Goal: Navigation & Orientation: Understand site structure

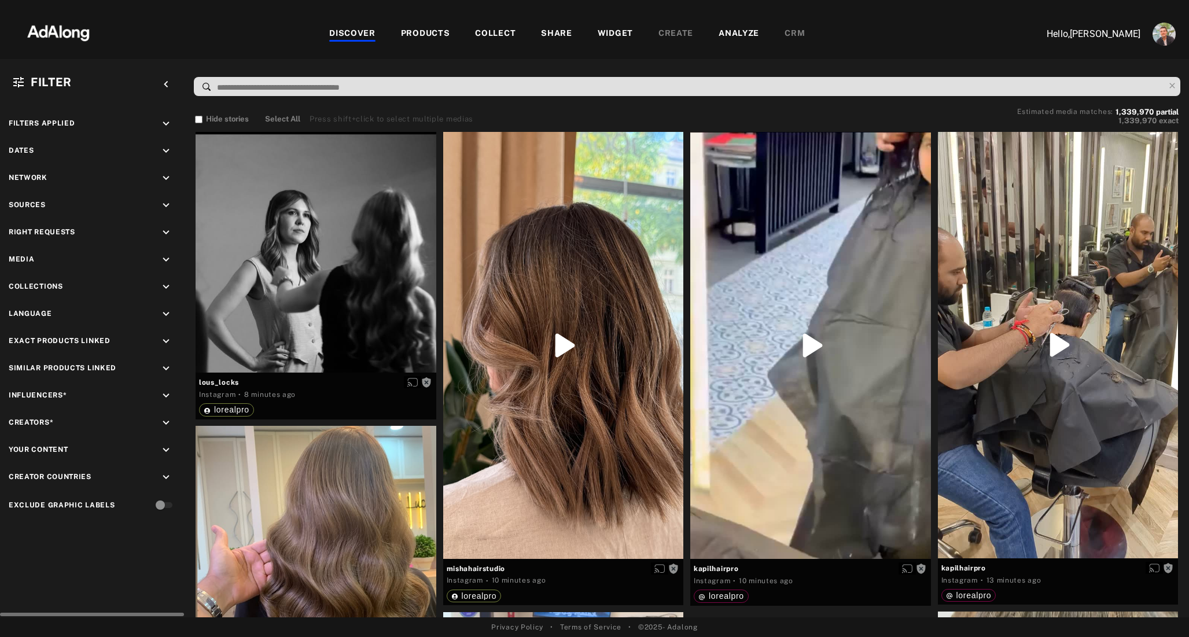
click at [167, 206] on icon "keyboard_arrow_down" at bounding box center [166, 205] width 13 height 13
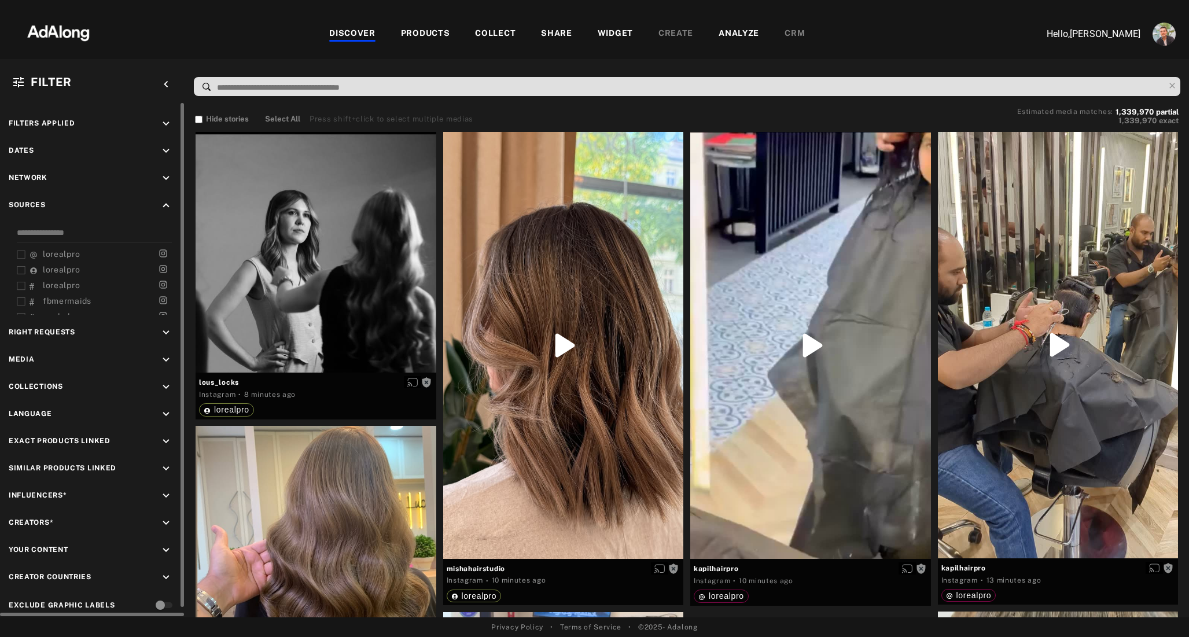
click at [165, 357] on icon "keyboard_arrow_down" at bounding box center [166, 359] width 13 height 13
click at [165, 357] on icon "keyboard_arrow_up" at bounding box center [166, 359] width 13 height 13
click at [165, 204] on icon "keyboard_arrow_up" at bounding box center [166, 205] width 13 height 13
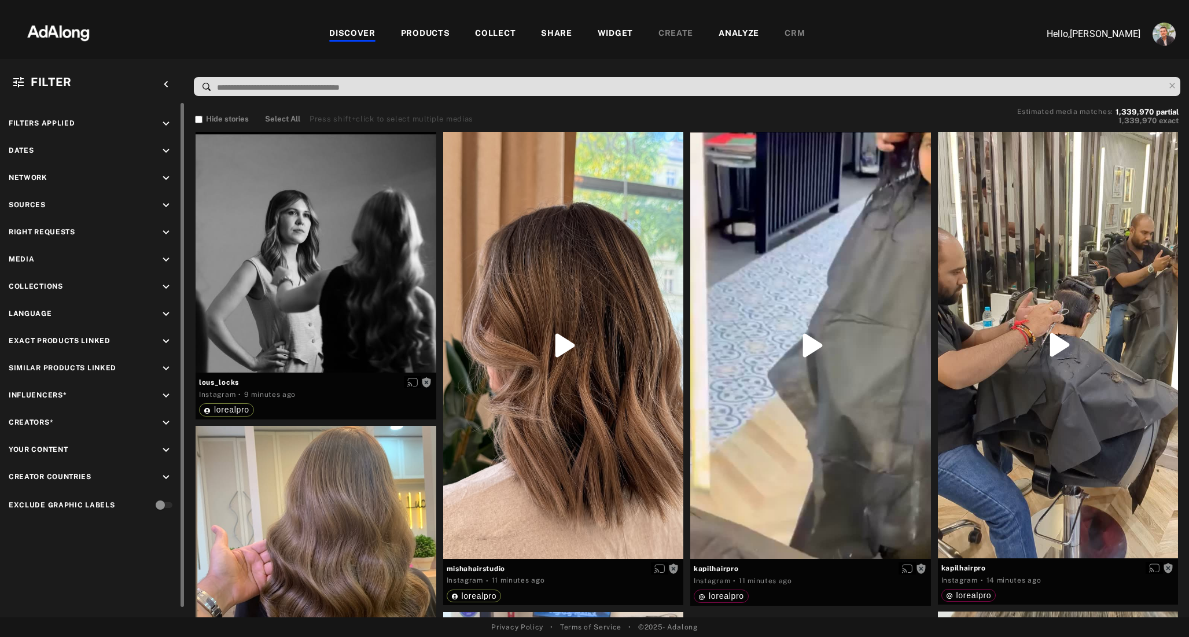
click at [416, 37] on div "PRODUCTS" at bounding box center [425, 34] width 49 height 14
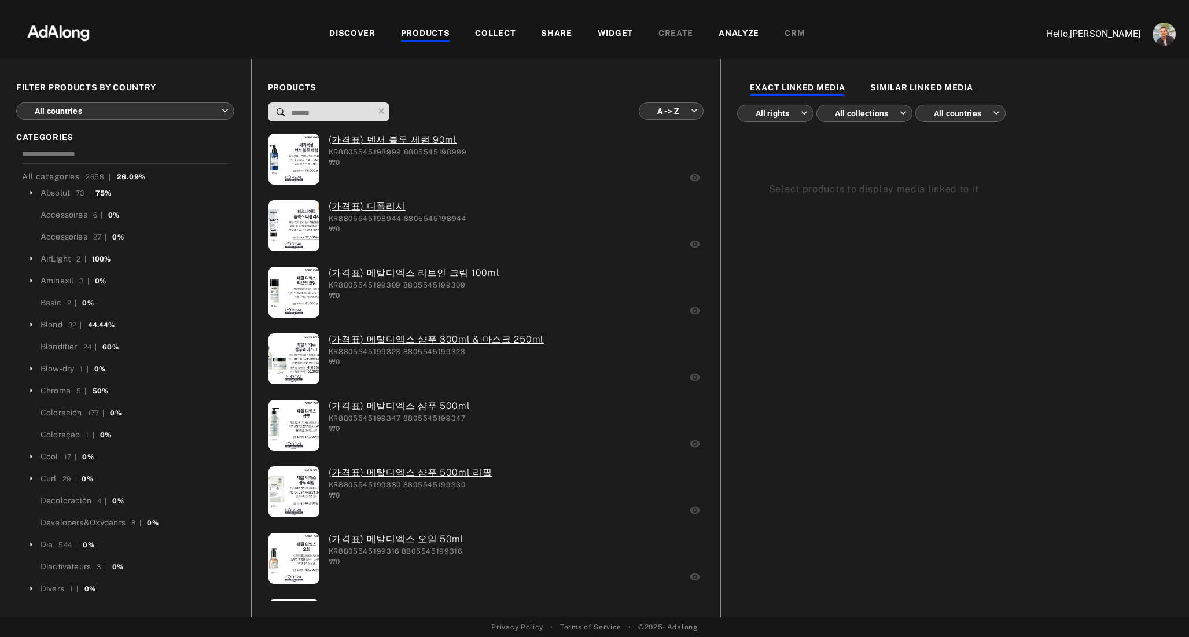
click at [670, 112] on body "DISCOVER PRODUCTS COLLECT SHARE WIDGET CREATE ANALYZE CRM Hello, [PERSON_NAME] …" at bounding box center [594, 318] width 1189 height 637
click at [661, 217] on li "More media first" at bounding box center [670, 218] width 87 height 21
type input "**********"
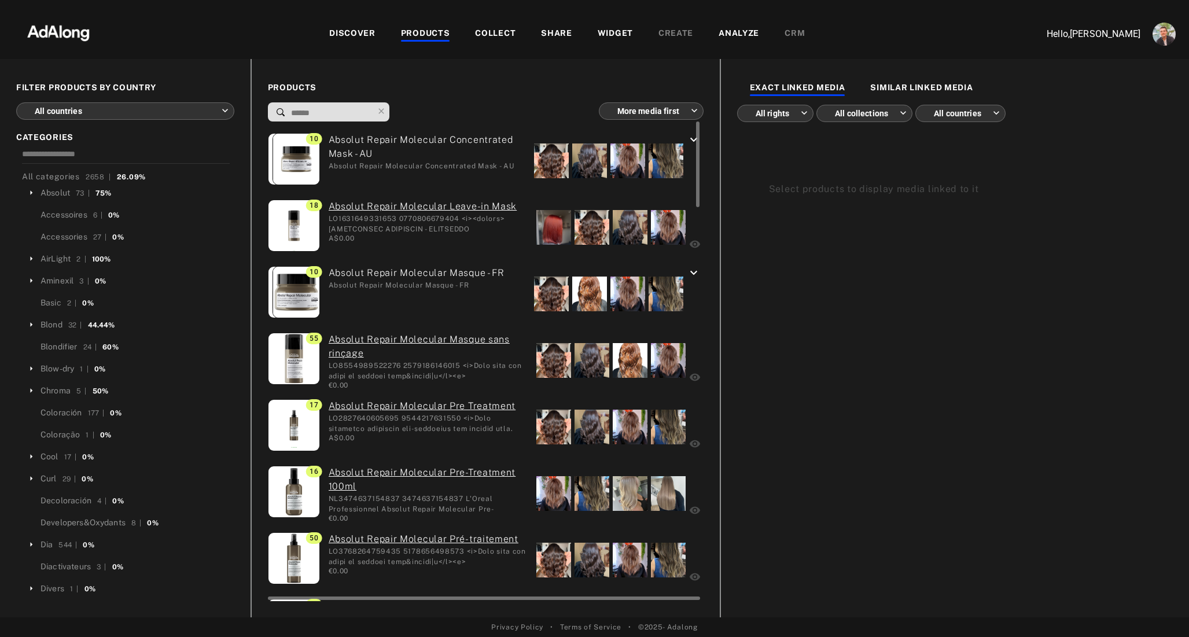
click at [547, 158] on div at bounding box center [551, 160] width 35 height 35
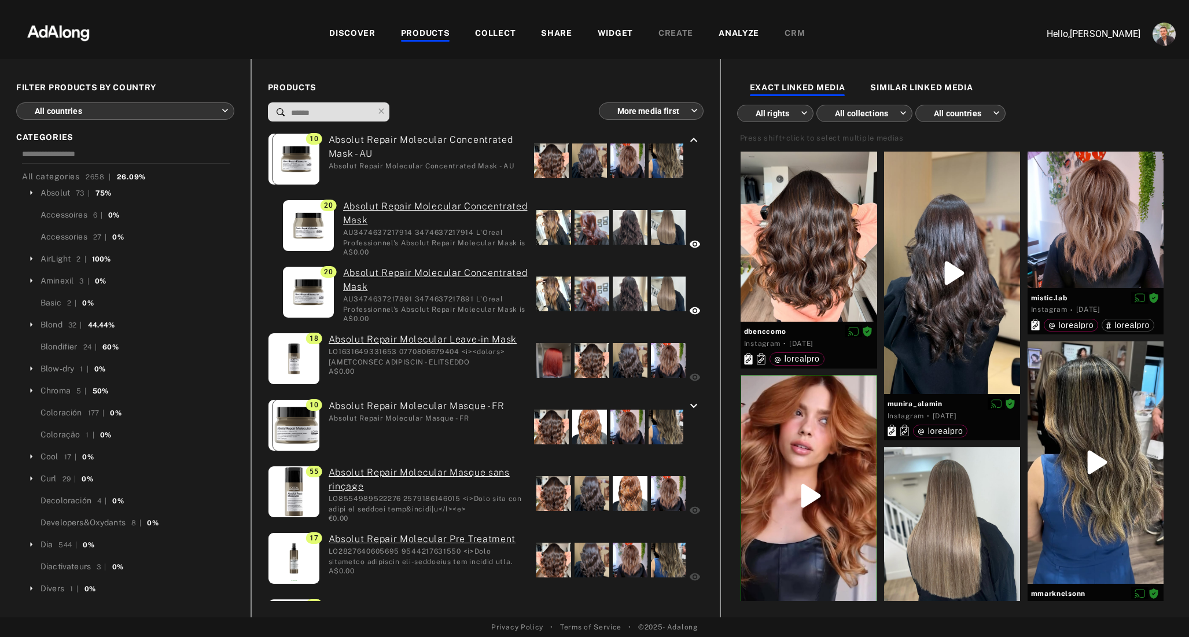
click at [492, 42] on div "DISCOVER PRODUCTS COLLECT SHARE WIDGET CREATE ANALYZE CRM" at bounding box center [566, 33] width 915 height 39
click at [489, 34] on div "COLLECT" at bounding box center [495, 34] width 40 height 14
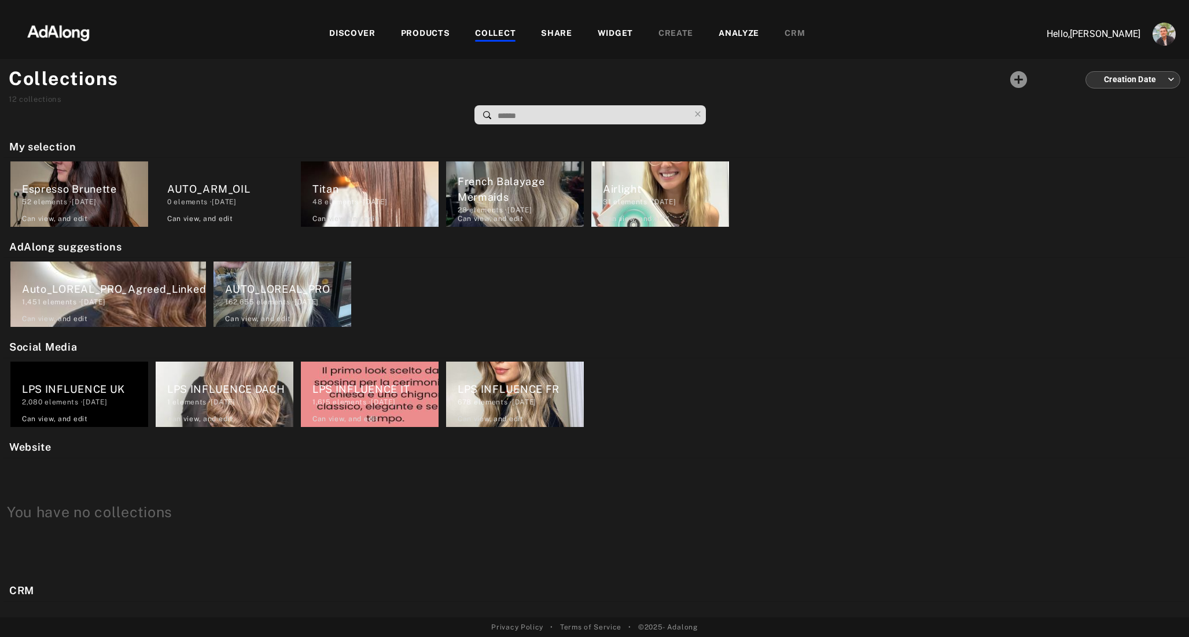
click at [558, 36] on div "SHARE" at bounding box center [556, 34] width 31 height 14
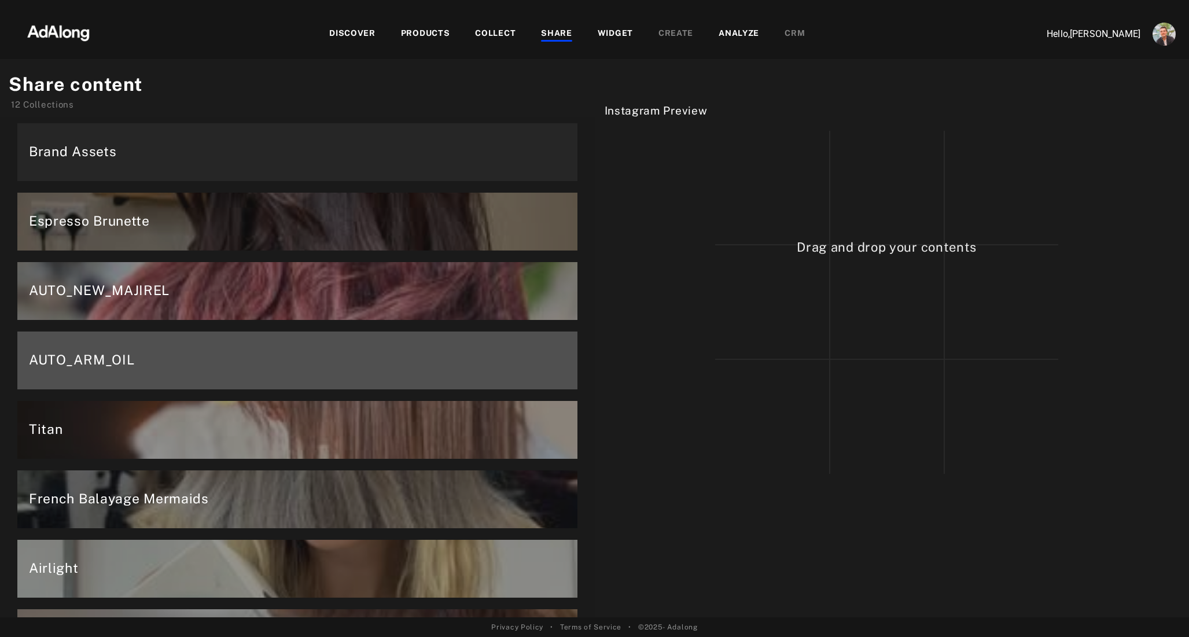
click at [606, 34] on div "WIDGET" at bounding box center [614, 34] width 35 height 14
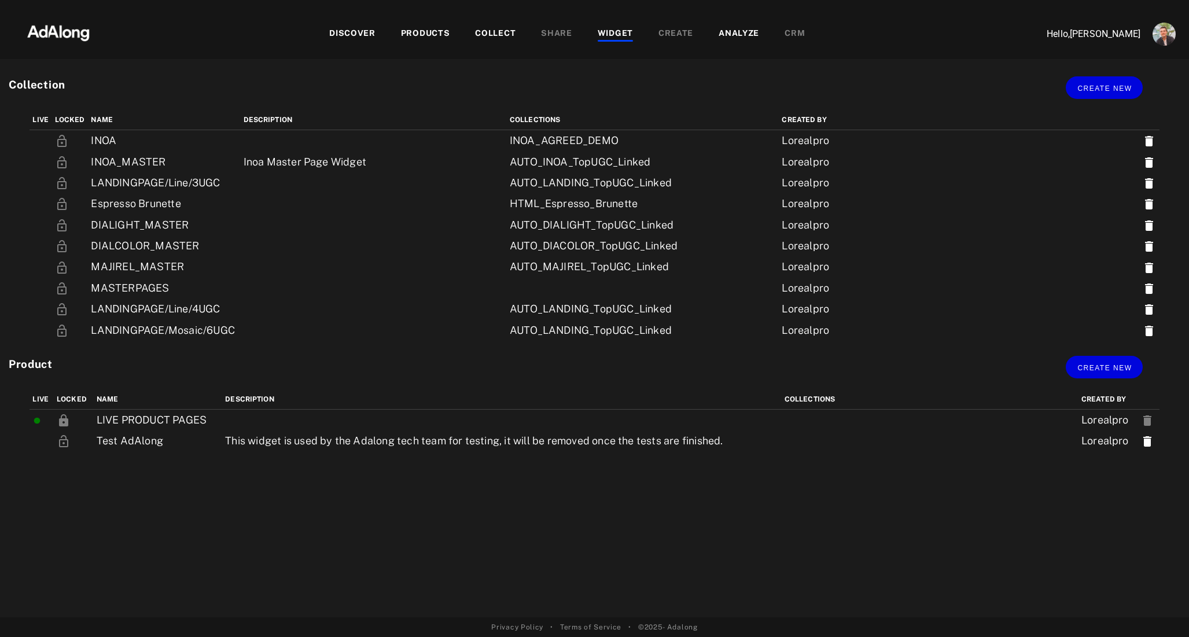
click at [732, 33] on div "ANALYZE" at bounding box center [738, 34] width 40 height 14
